Goal: Find specific page/section: Find specific page/section

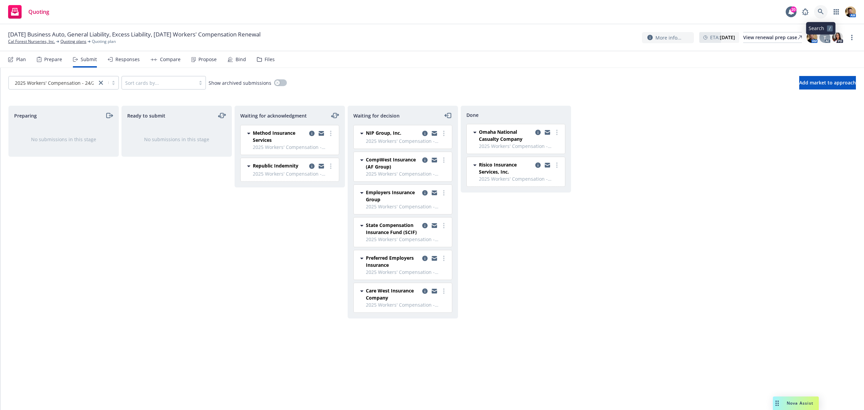
click at [819, 8] on link at bounding box center [822, 12] width 14 height 14
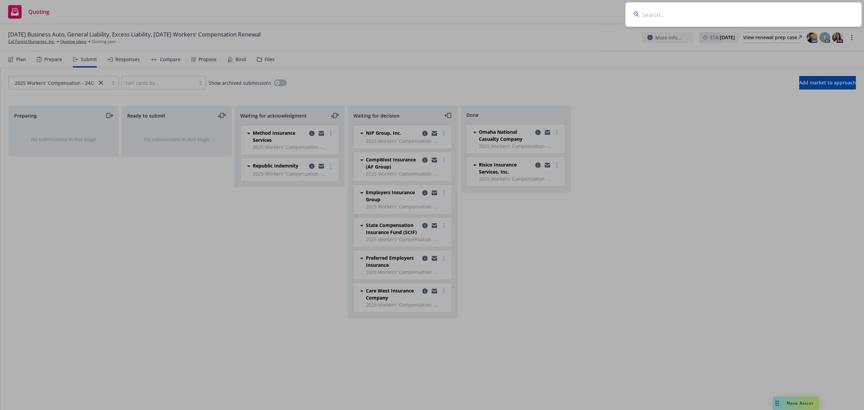
click at [791, 14] on input at bounding box center [744, 14] width 236 height 24
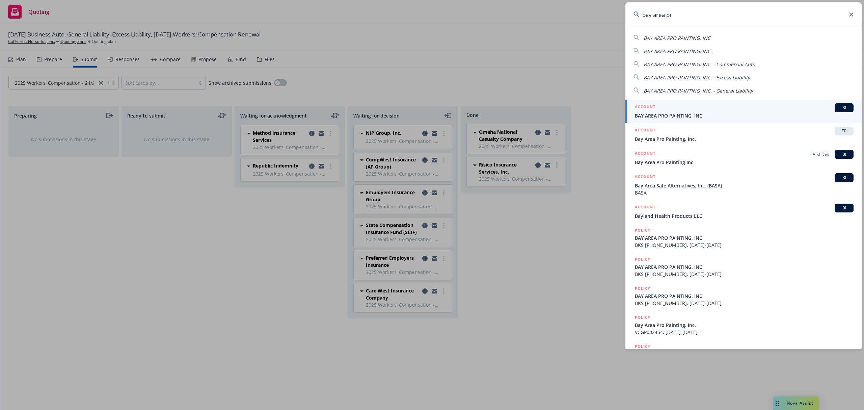
type input "bay area pr"
click at [661, 122] on link "ACCOUNT BI BAY AREA PRO PAINTING, INC." at bounding box center [744, 111] width 236 height 23
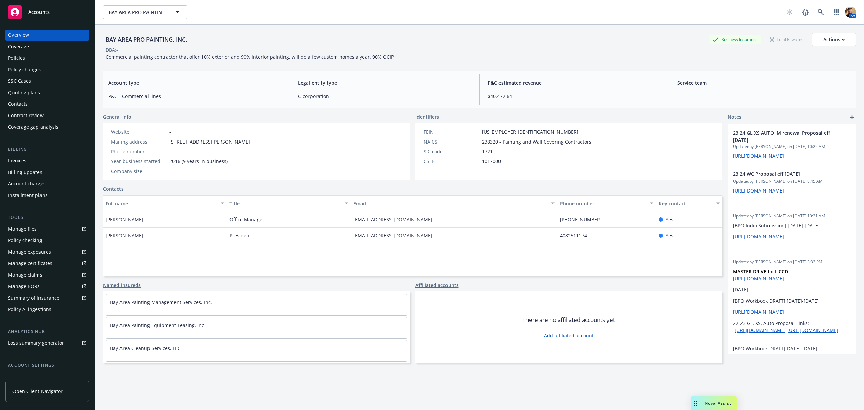
click at [38, 58] on div "Policies" at bounding box center [47, 58] width 78 height 11
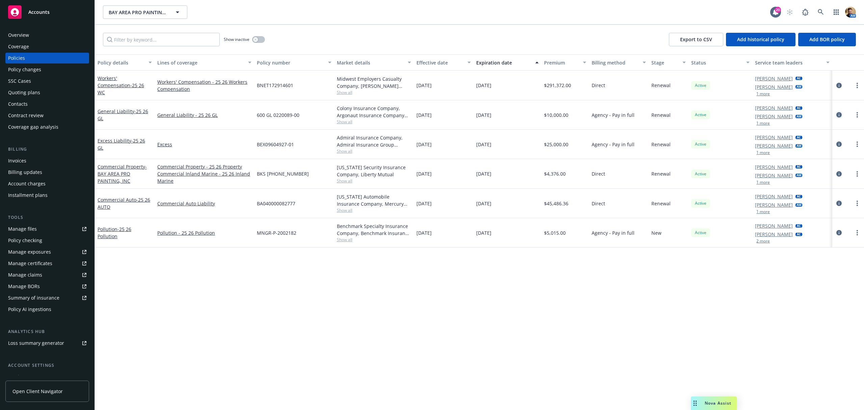
click at [837, 114] on icon "circleInformation" at bounding box center [839, 114] width 5 height 5
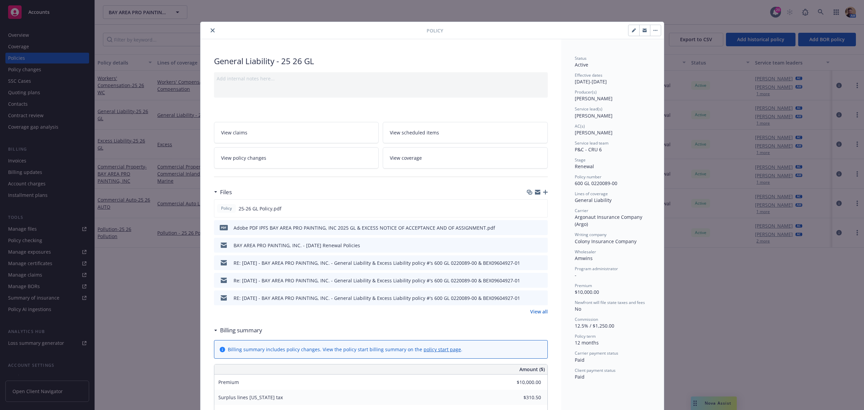
click at [539, 242] on button at bounding box center [542, 245] width 6 height 7
click at [539, 247] on icon "preview file" at bounding box center [542, 244] width 6 height 5
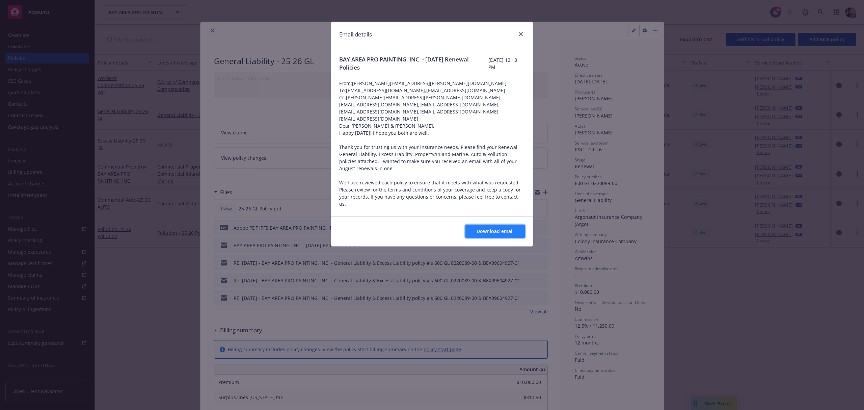
click at [487, 232] on span "Download email" at bounding box center [495, 231] width 37 height 6
click at [473, 235] on button "Download email" at bounding box center [495, 232] width 59 height 14
click at [520, 32] on icon "close" at bounding box center [521, 34] width 4 height 4
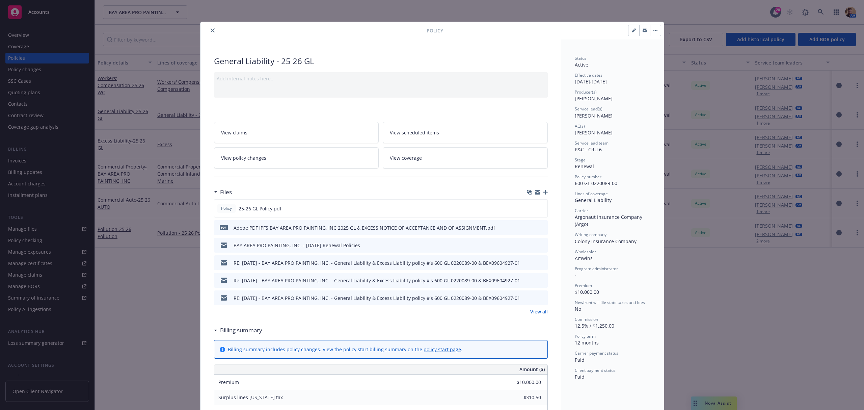
click at [211, 31] on button "close" at bounding box center [213, 30] width 8 height 8
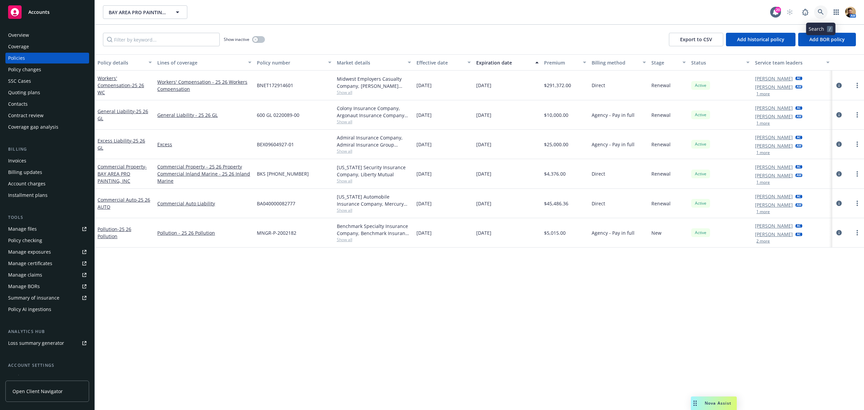
click at [821, 11] on icon at bounding box center [821, 12] width 6 height 6
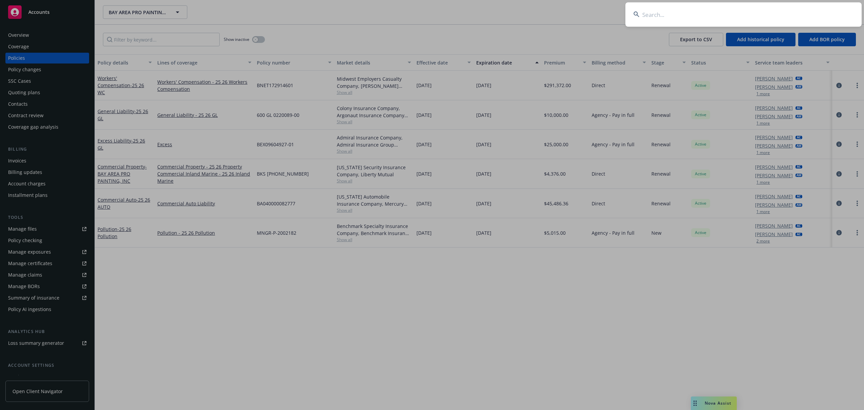
click at [808, 16] on input at bounding box center [744, 14] width 236 height 24
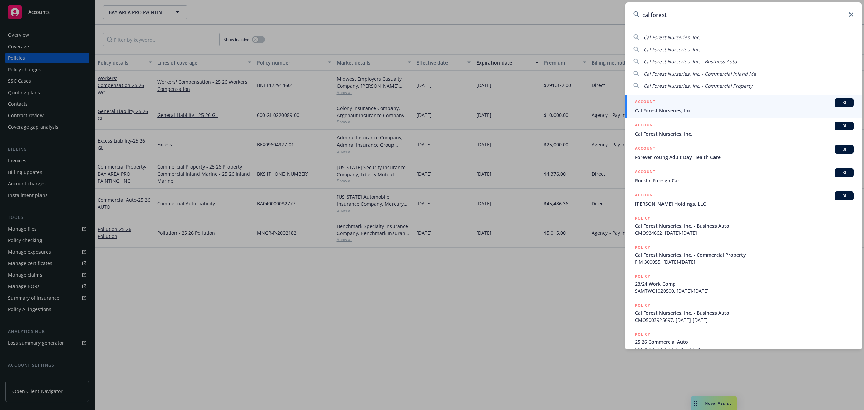
type input "cal forest"
click at [669, 112] on span "Cal Forest Nurseries, Inc." at bounding box center [744, 110] width 219 height 7
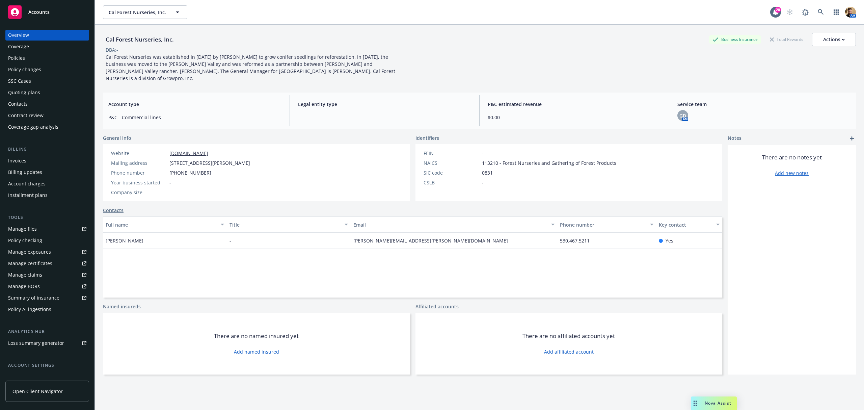
click at [19, 63] on div "Policies" at bounding box center [16, 58] width 17 height 11
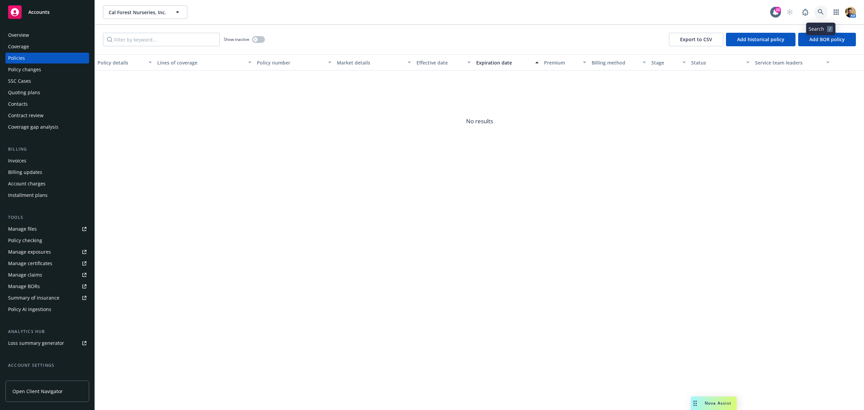
click at [823, 13] on icon at bounding box center [821, 12] width 6 height 6
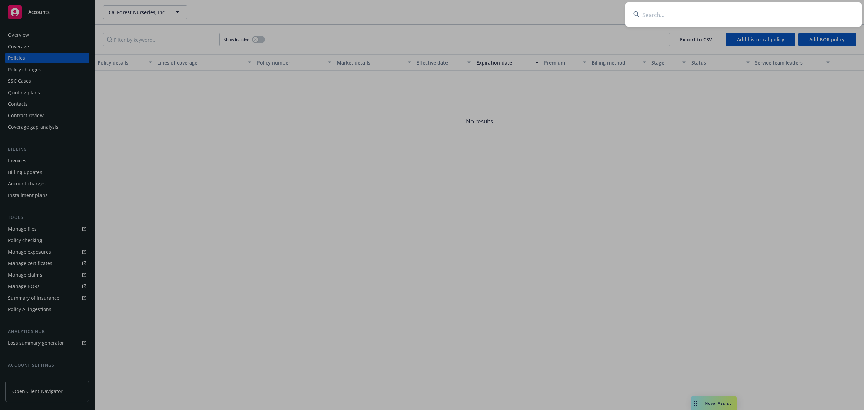
click at [803, 20] on input at bounding box center [744, 14] width 236 height 24
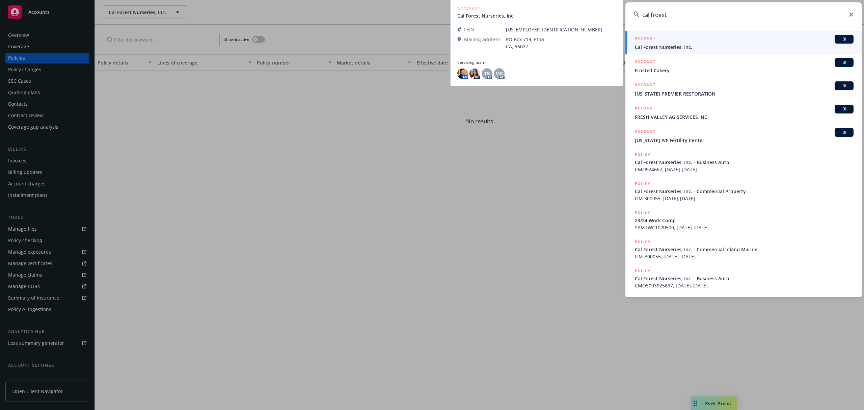
type input "cal froest"
click at [681, 43] on div "ACCOUNT BI" at bounding box center [744, 39] width 219 height 9
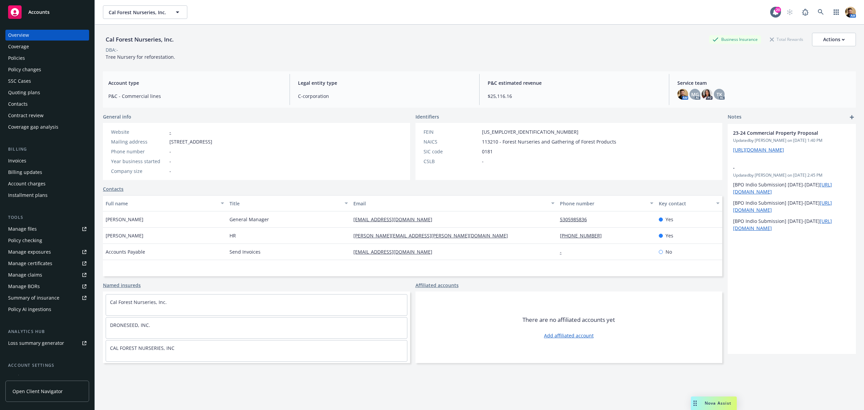
click at [25, 91] on div "Quoting plans" at bounding box center [24, 92] width 32 height 11
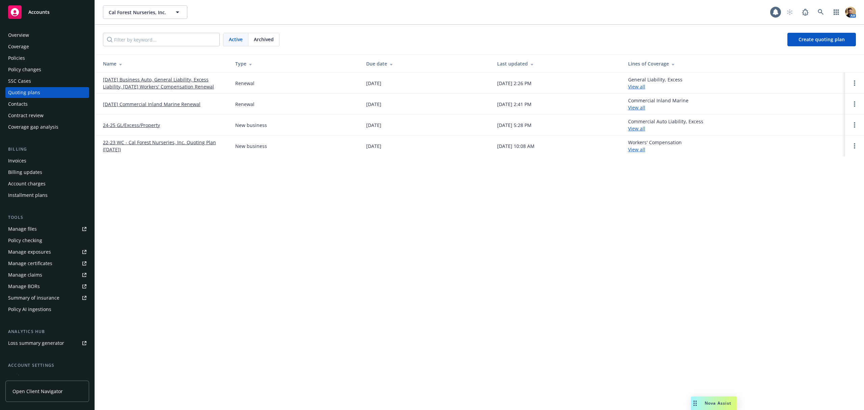
click at [150, 88] on link "[DATE] Business Auto, General Liability, Excess Liability, [DATE] Workers' Comp…" at bounding box center [164, 83] width 122 height 14
